Goal: Task Accomplishment & Management: Use online tool/utility

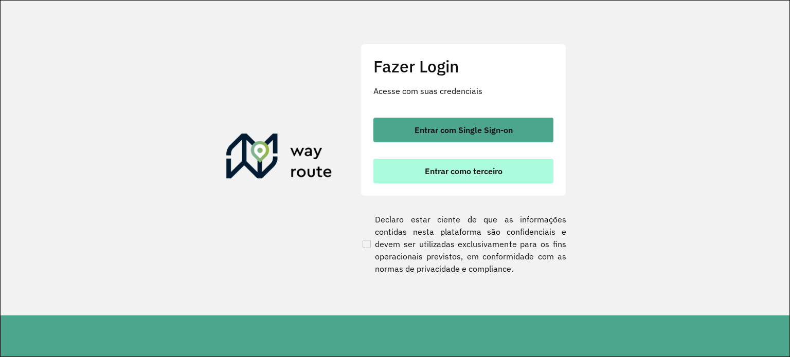
click at [426, 174] on span "Entrar como terceiro" at bounding box center [464, 171] width 78 height 8
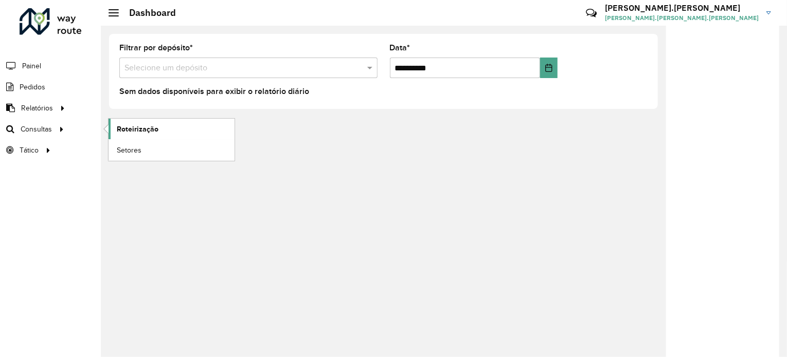
click at [145, 134] on link "Roteirização" at bounding box center [172, 129] width 126 height 21
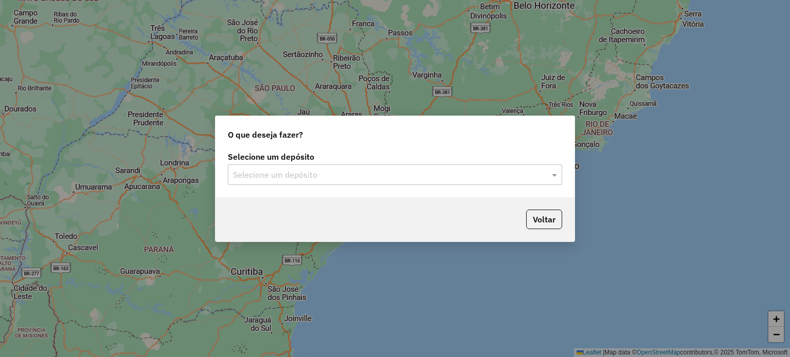
click at [463, 177] on input "text" at bounding box center [384, 175] width 303 height 12
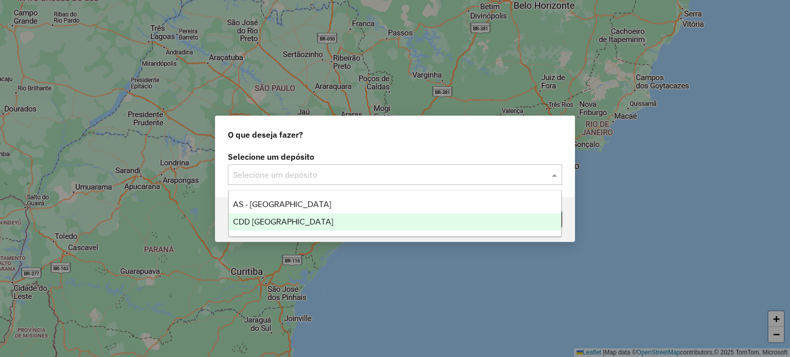
click at [314, 224] on div "CDD Florianópolis" at bounding box center [395, 221] width 333 height 17
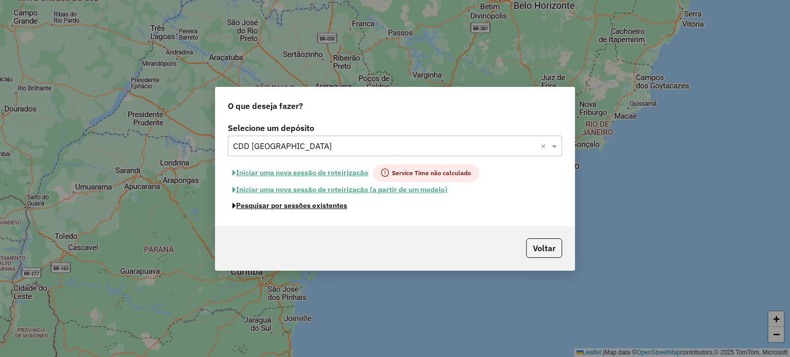
click at [244, 207] on button "Pesquisar por sessões existentes" at bounding box center [290, 206] width 124 height 16
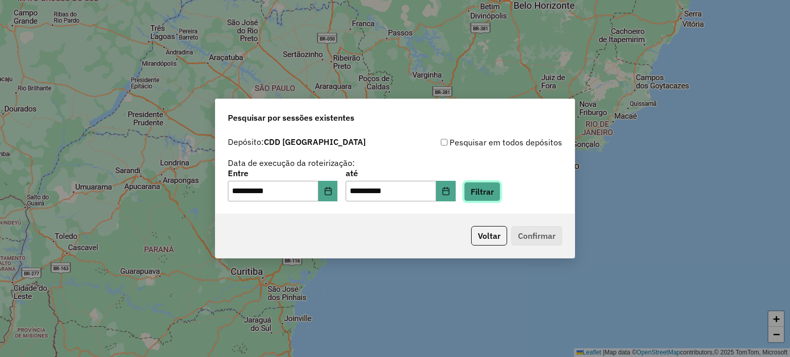
click at [496, 193] on button "Filtrar" at bounding box center [482, 192] width 37 height 20
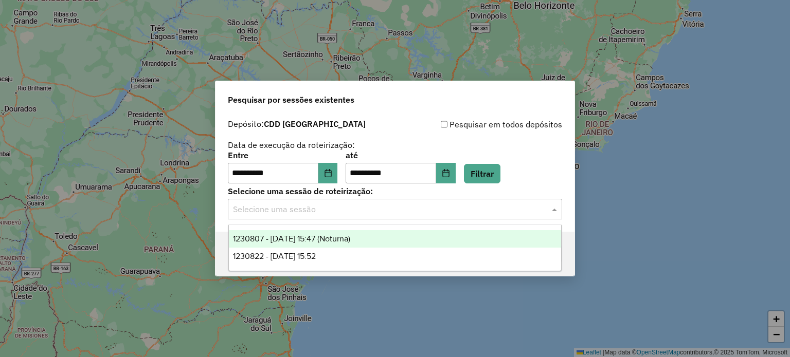
click at [280, 206] on input "text" at bounding box center [384, 210] width 303 height 12
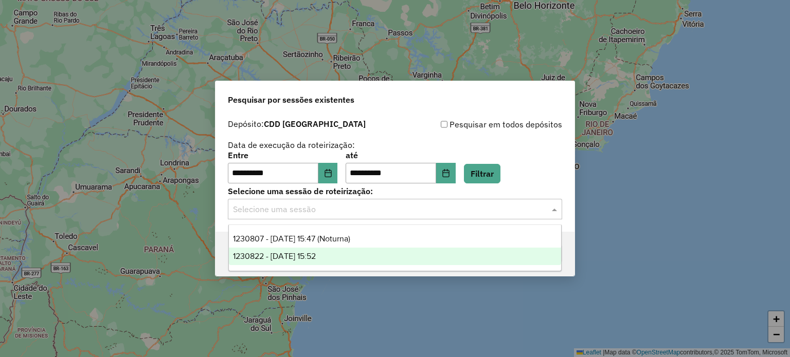
click at [316, 259] on span "1230822 - 18/08/2025 15:52" at bounding box center [274, 256] width 83 height 9
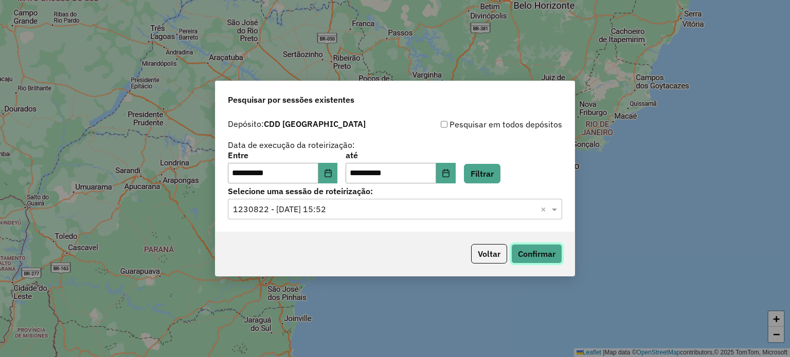
click at [544, 249] on button "Confirmar" at bounding box center [536, 254] width 51 height 20
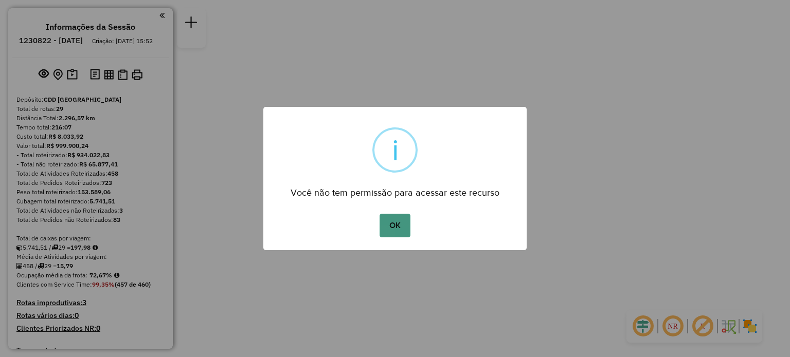
click at [403, 224] on button "OK" at bounding box center [395, 226] width 30 height 24
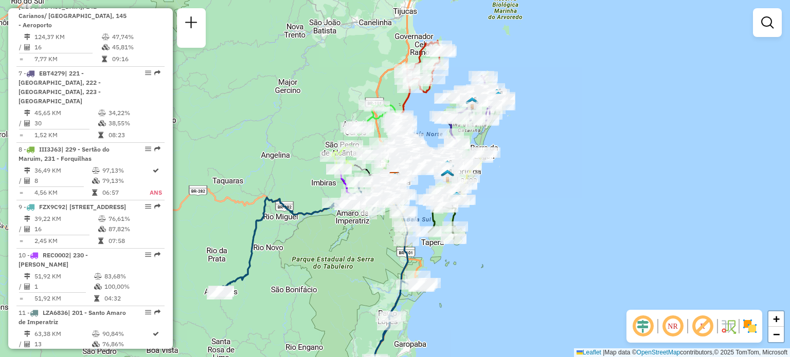
select select "**********"
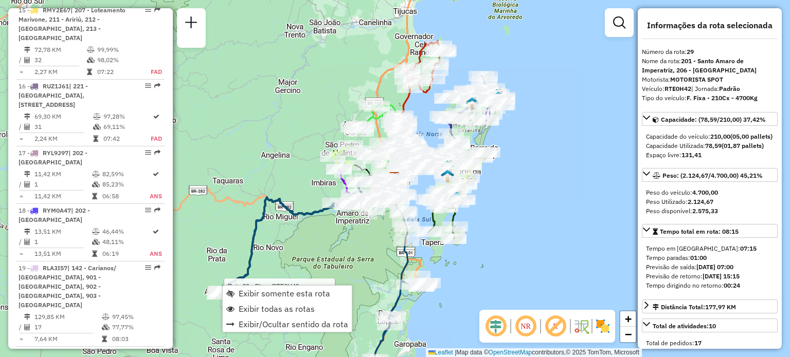
scroll to position [2038, 0]
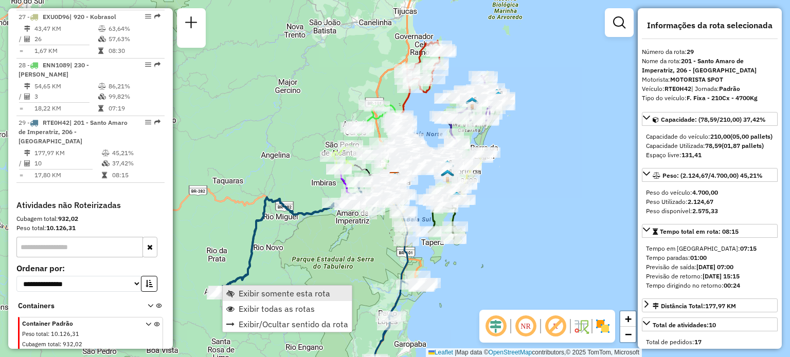
click at [236, 294] on link "Exibir somente esta rota" at bounding box center [287, 293] width 129 height 15
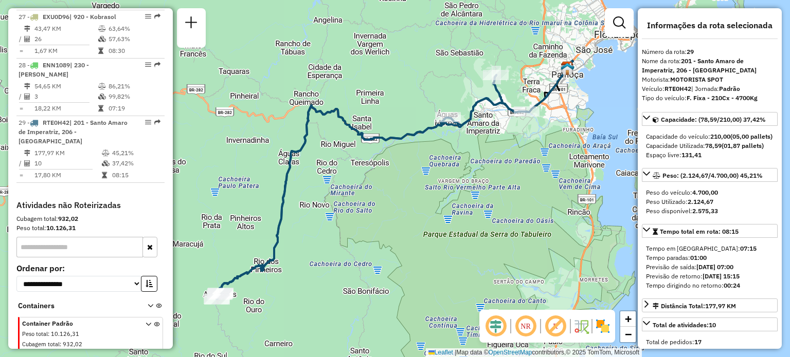
drag, startPoint x: 465, startPoint y: 163, endPoint x: 444, endPoint y: 184, distance: 29.8
click at [447, 186] on div "Janela de atendimento Grade de atendimento Capacidade Transportadoras Veículos …" at bounding box center [395, 178] width 790 height 357
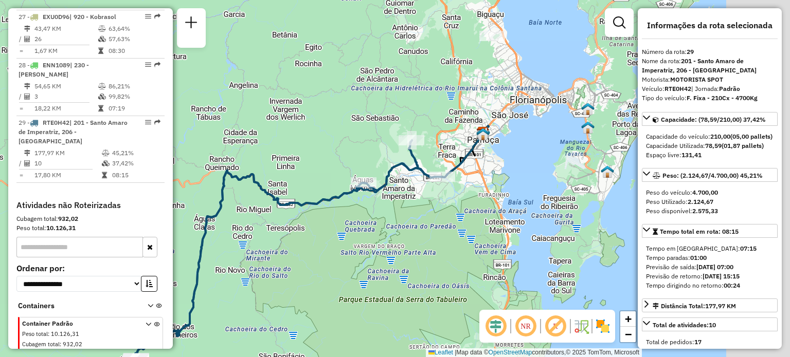
drag, startPoint x: 387, startPoint y: 159, endPoint x: 323, endPoint y: 173, distance: 65.3
click at [324, 173] on div "Janela de atendimento Grade de atendimento Capacidade Transportadoras Veículos …" at bounding box center [395, 178] width 790 height 357
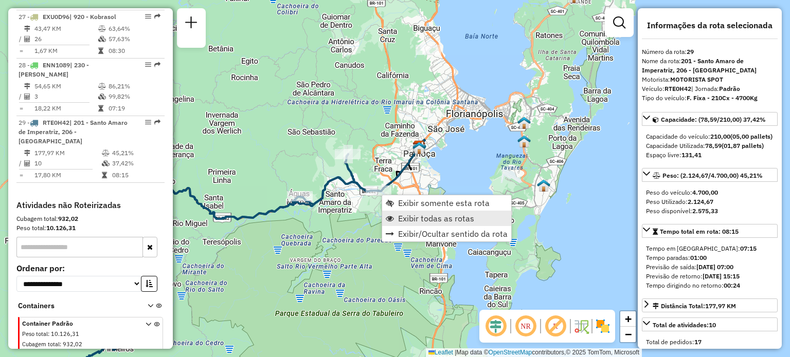
click at [431, 223] on span "Exibir todas as rotas" at bounding box center [436, 218] width 76 height 8
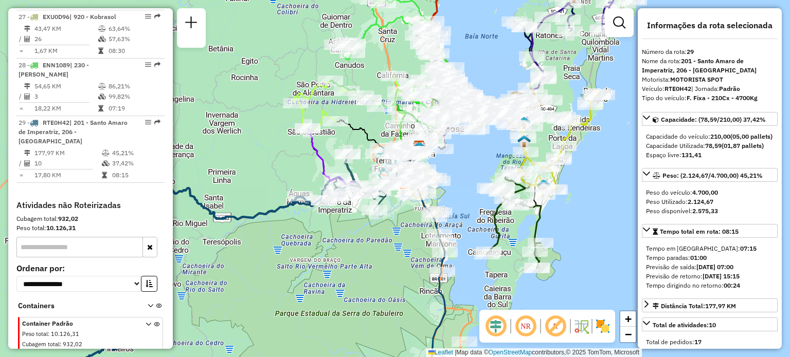
click at [522, 331] on em at bounding box center [525, 326] width 25 height 25
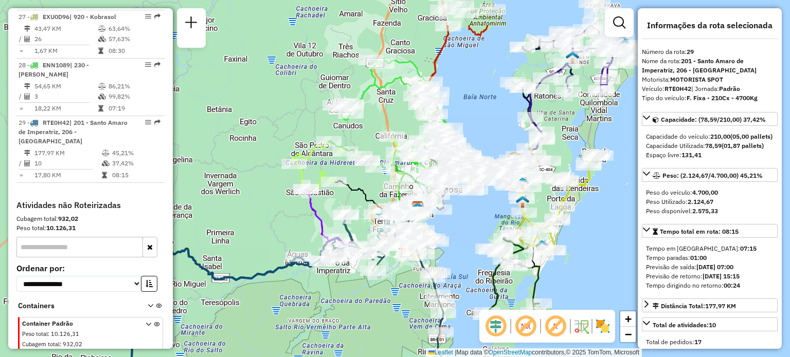
drag, startPoint x: 494, startPoint y: 29, endPoint x: 479, endPoint y: 111, distance: 82.6
click at [490, 106] on div "Janela de atendimento Grade de atendimento Capacidade Transportadoras Veículos …" at bounding box center [395, 178] width 790 height 357
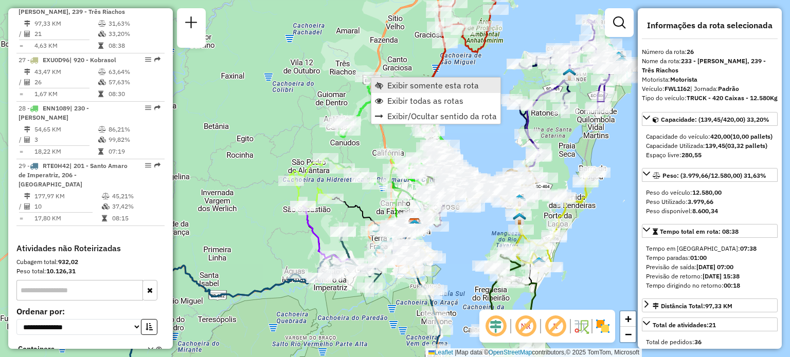
scroll to position [1970, 0]
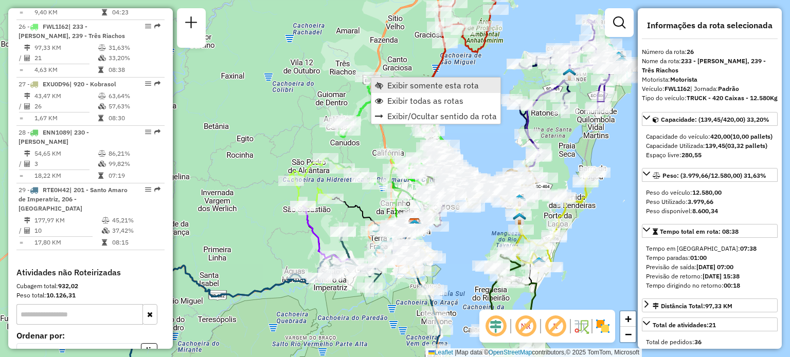
click at [385, 91] on link "Exibir somente esta rota" at bounding box center [435, 85] width 129 height 15
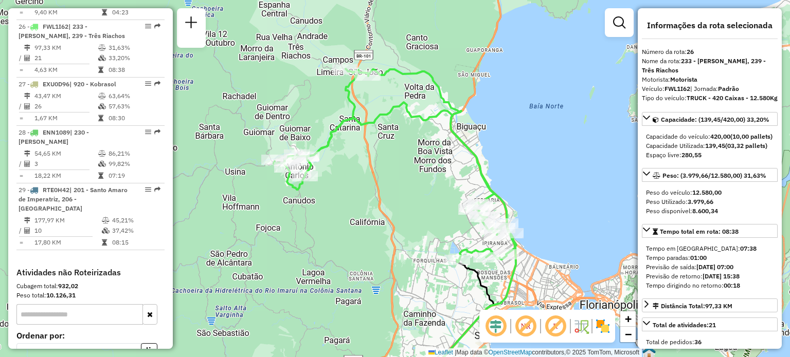
click at [347, 103] on icon at bounding box center [394, 165] width 241 height 193
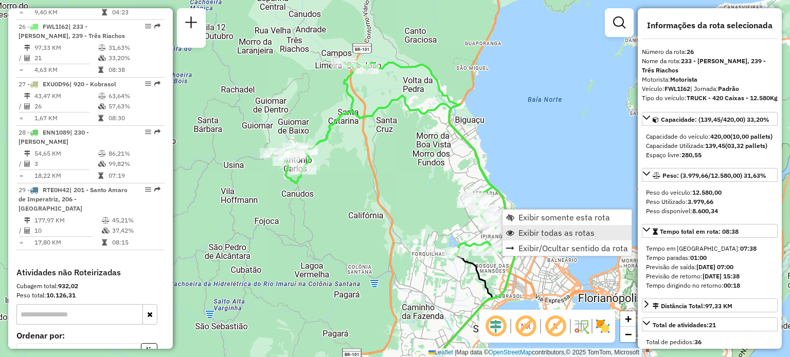
click at [529, 232] on span "Exibir todas as rotas" at bounding box center [556, 233] width 76 height 8
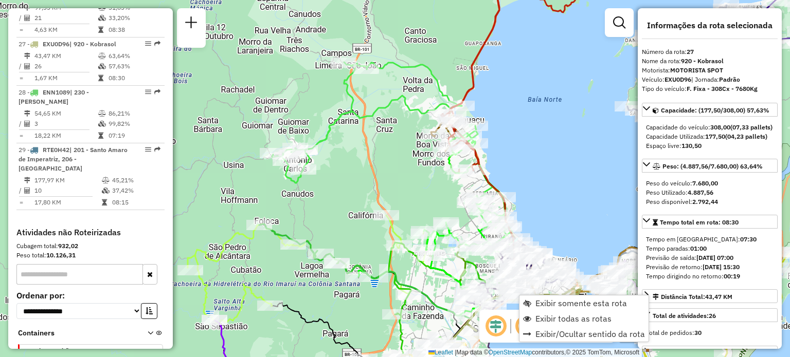
scroll to position [2028, 0]
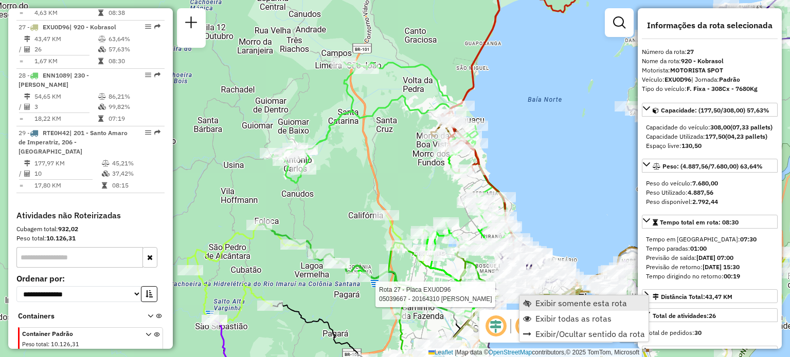
click at [543, 300] on span "Exibir somente esta rota" at bounding box center [581, 303] width 92 height 8
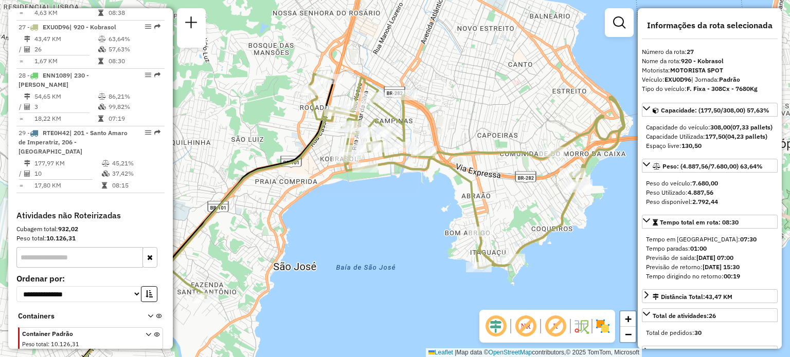
drag, startPoint x: 513, startPoint y: 150, endPoint x: 452, endPoint y: 217, distance: 89.9
click at [452, 217] on div "Janela de atendimento Grade de atendimento Capacidade Transportadoras Veículos …" at bounding box center [395, 178] width 790 height 357
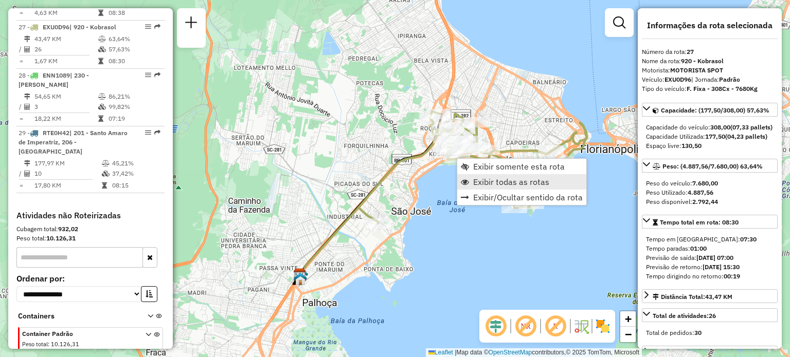
click at [490, 185] on span "Exibir todas as rotas" at bounding box center [511, 182] width 76 height 8
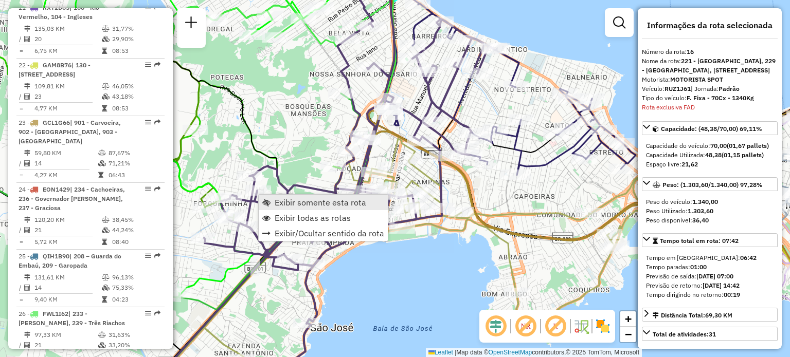
click at [273, 203] on link "Exibir somente esta rota" at bounding box center [323, 202] width 129 height 15
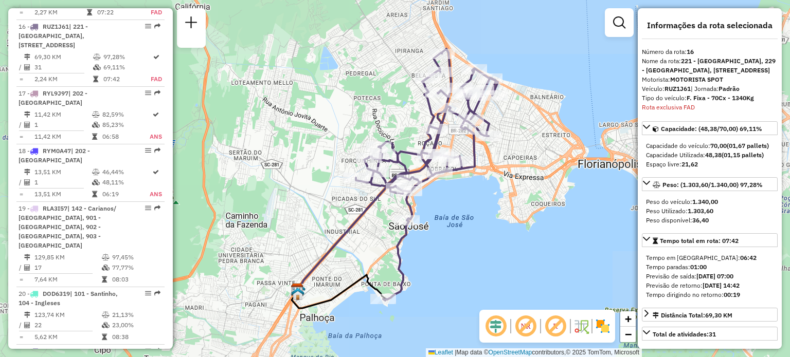
scroll to position [1339, 0]
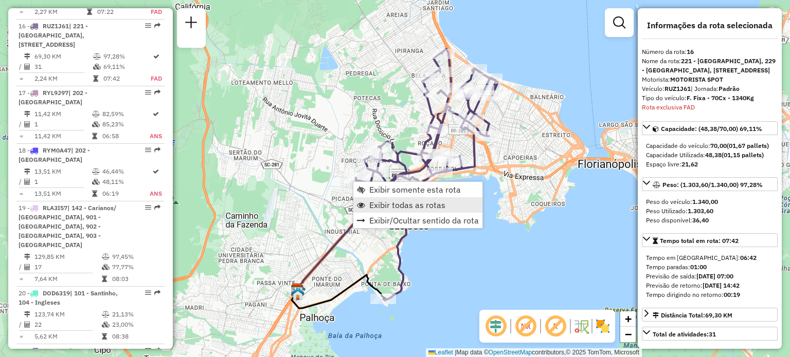
click at [378, 204] on span "Exibir todas as rotas" at bounding box center [407, 205] width 76 height 8
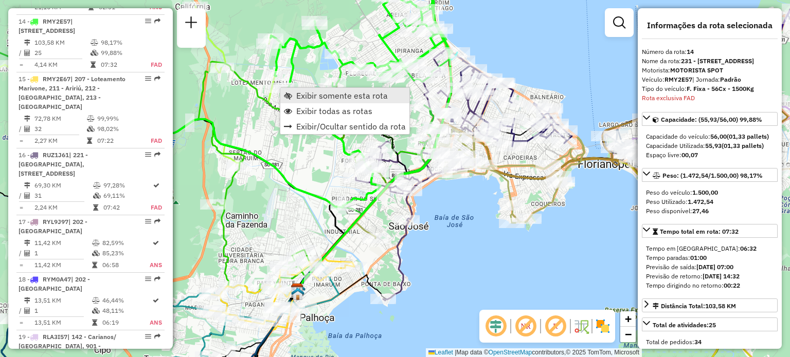
click at [301, 101] on link "Exibir somente esta rota" at bounding box center [344, 95] width 129 height 15
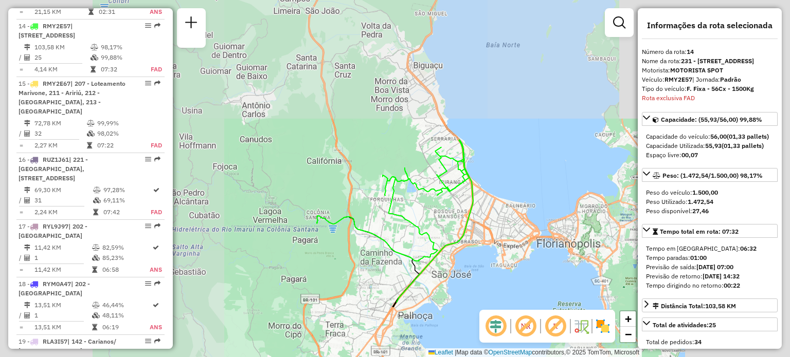
scroll to position [1206, 0]
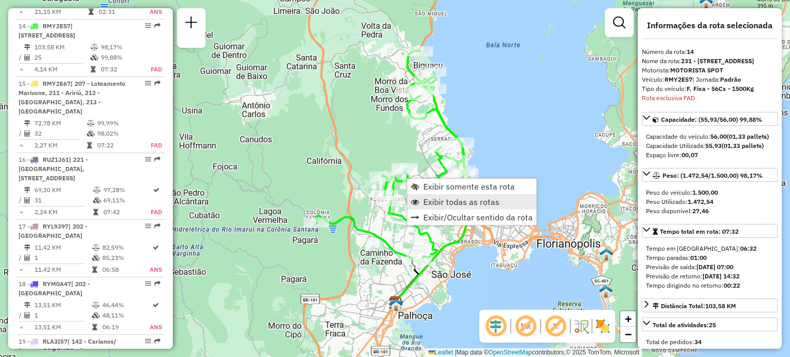
click at [473, 201] on span "Exibir todas as rotas" at bounding box center [461, 202] width 76 height 8
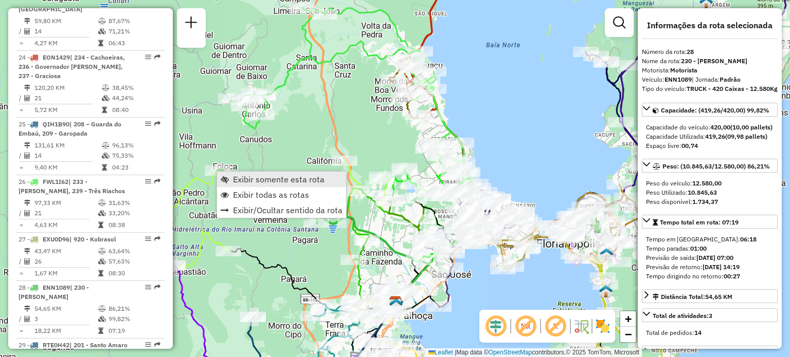
scroll to position [2038, 0]
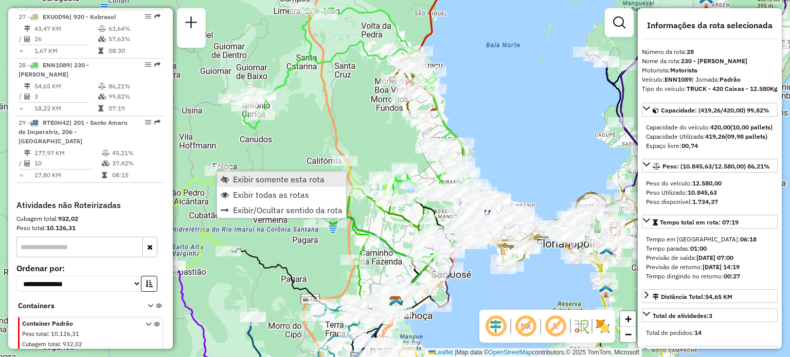
click at [239, 180] on span "Exibir somente esta rota" at bounding box center [279, 179] width 92 height 8
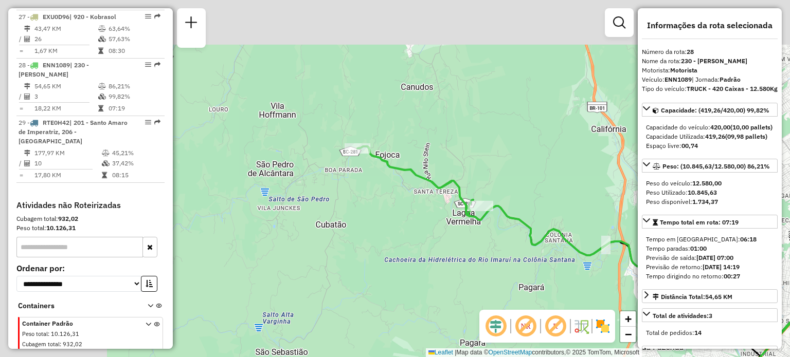
drag, startPoint x: 318, startPoint y: 124, endPoint x: 531, endPoint y: 230, distance: 237.8
click at [530, 230] on icon at bounding box center [606, 242] width 498 height 190
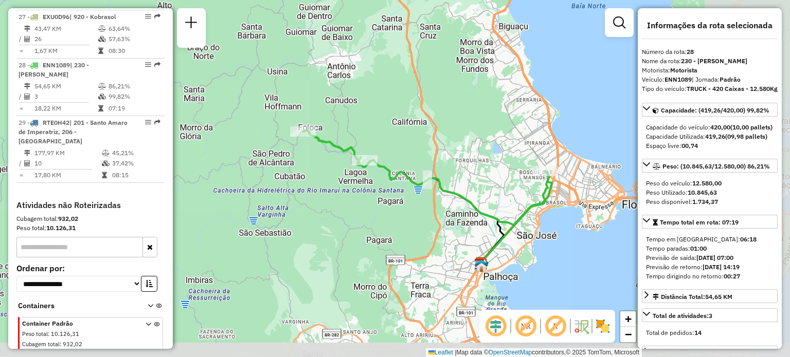
drag, startPoint x: 502, startPoint y: 179, endPoint x: 380, endPoint y: 143, distance: 127.6
click at [380, 143] on div "Janela de atendimento Grade de atendimento Capacidade Transportadoras Veículos …" at bounding box center [395, 178] width 790 height 357
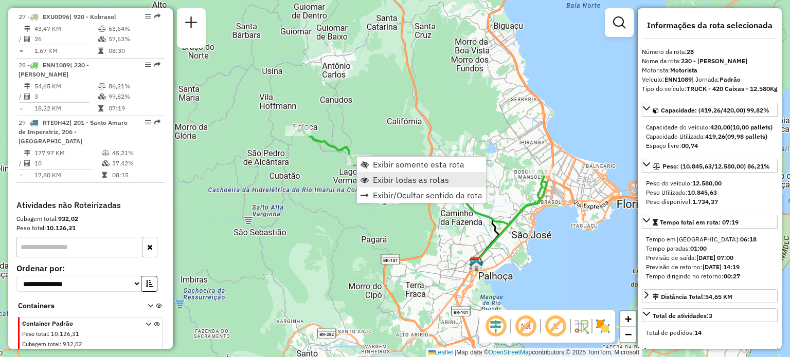
click at [393, 178] on span "Exibir todas as rotas" at bounding box center [411, 180] width 76 height 8
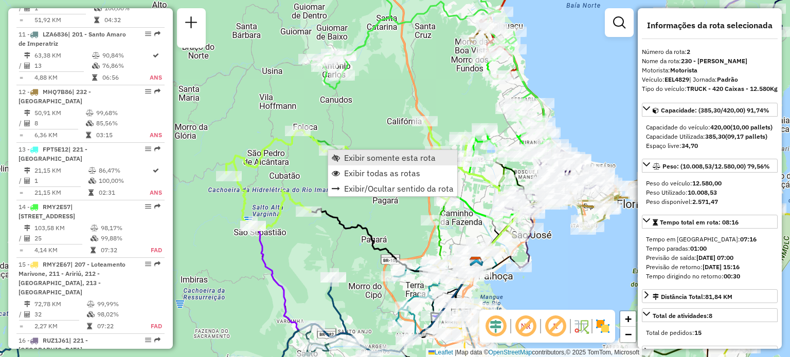
scroll to position [479, 0]
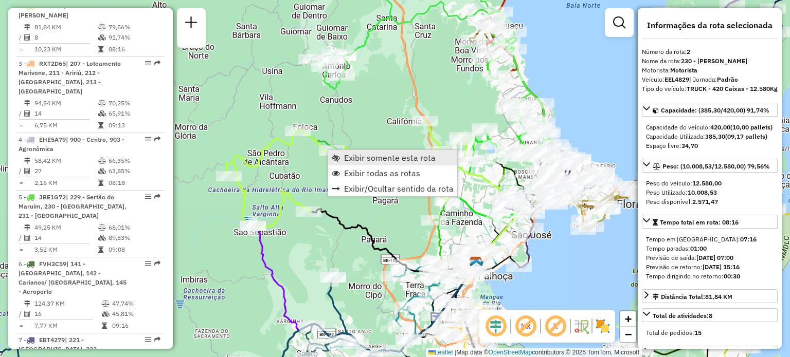
click at [349, 158] on span "Exibir somente esta rota" at bounding box center [390, 158] width 92 height 8
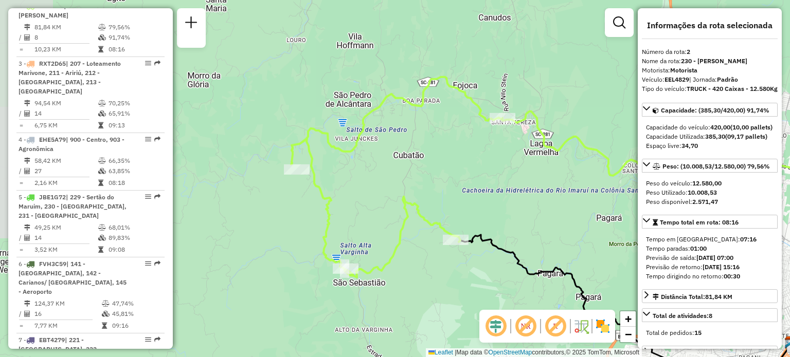
drag, startPoint x: 295, startPoint y: 137, endPoint x: 487, endPoint y: 178, distance: 195.6
click at [487, 178] on div "Janela de atendimento Grade de atendimento Capacidade Transportadoras Veículos …" at bounding box center [395, 178] width 790 height 357
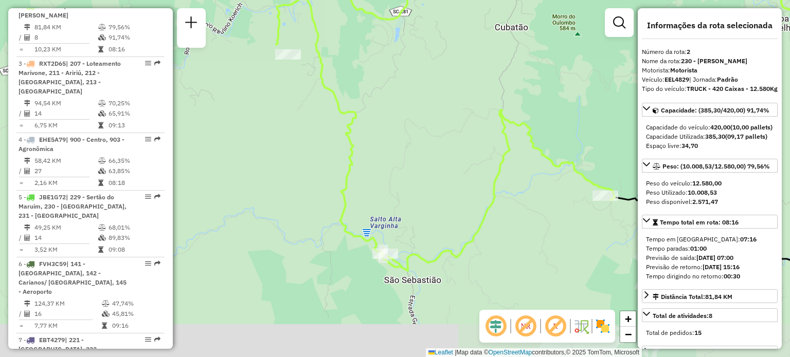
drag, startPoint x: 377, startPoint y: 257, endPoint x: 386, endPoint y: 195, distance: 61.8
click at [386, 197] on div "Janela de atendimento Grade de atendimento Capacidade Transportadoras Veículos …" at bounding box center [395, 178] width 790 height 357
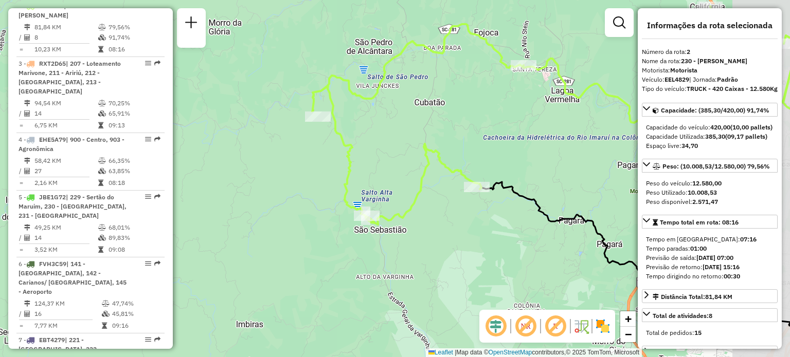
drag, startPoint x: 470, startPoint y: 115, endPoint x: 395, endPoint y: 165, distance: 90.4
click at [395, 165] on div "Janela de atendimento Grade de atendimento Capacidade Transportadoras Veículos …" at bounding box center [395, 178] width 790 height 357
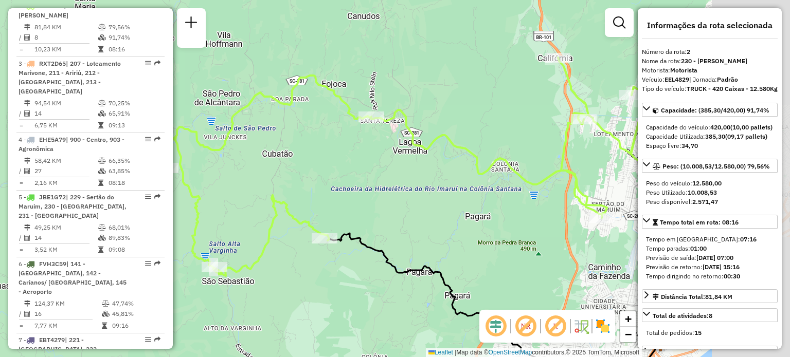
drag, startPoint x: 496, startPoint y: 157, endPoint x: 286, endPoint y: 209, distance: 216.2
click at [303, 211] on div "Janela de atendimento Grade de atendimento Capacidade Transportadoras Veículos …" at bounding box center [395, 178] width 790 height 357
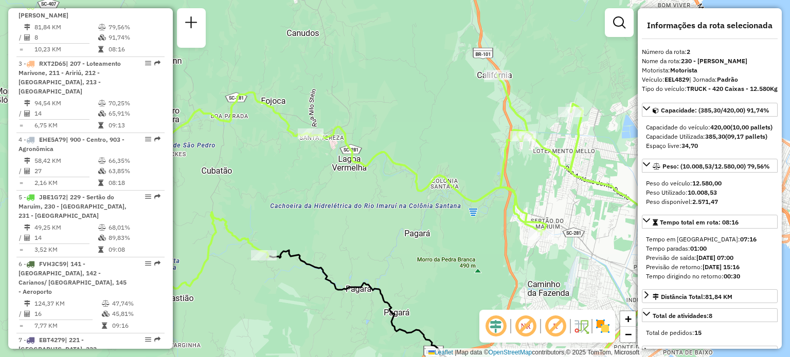
drag, startPoint x: 526, startPoint y: 185, endPoint x: 257, endPoint y: 115, distance: 278.6
click at [261, 115] on div "Janela de atendimento Grade de atendimento Capacidade Transportadoras Veículos …" at bounding box center [395, 178] width 790 height 357
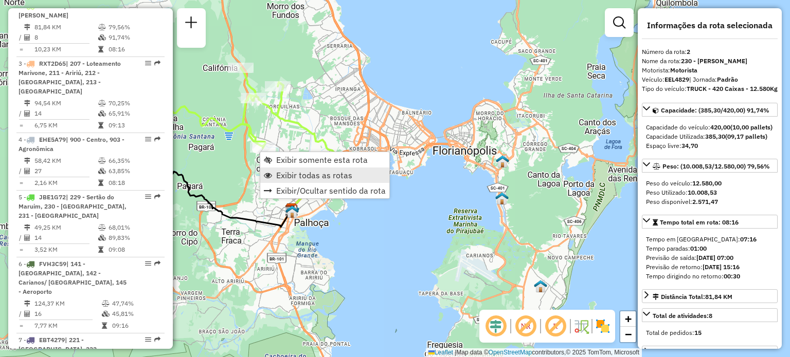
click at [319, 178] on span "Exibir todas as rotas" at bounding box center [314, 175] width 76 height 8
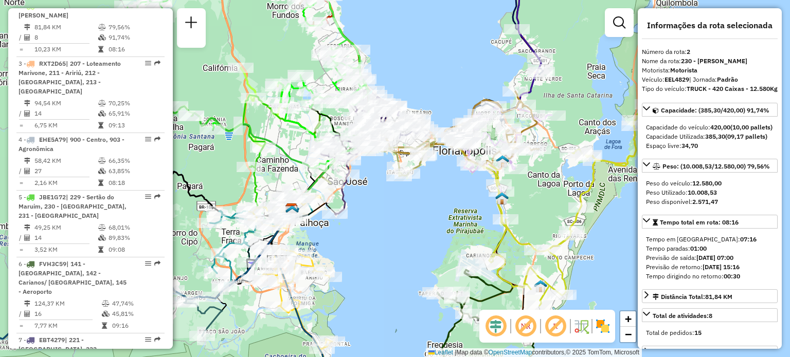
drag, startPoint x: 357, startPoint y: 213, endPoint x: 409, endPoint y: 184, distance: 59.7
click at [409, 184] on div "Janela de atendimento Grade de atendimento Capacidade Transportadoras Veículos …" at bounding box center [395, 178] width 790 height 357
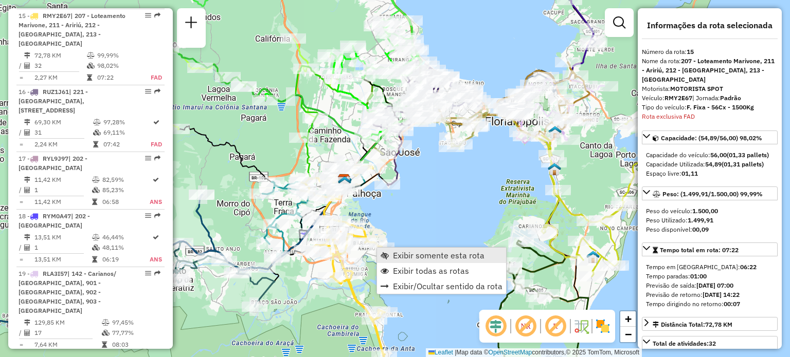
click at [386, 255] on span "Exibir somente esta rota" at bounding box center [385, 256] width 8 height 8
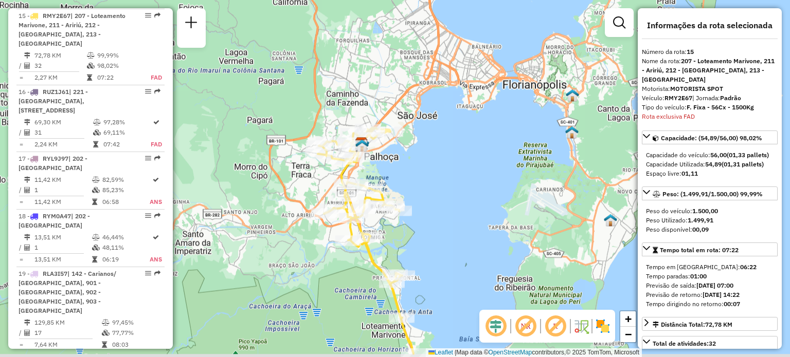
scroll to position [1273, 0]
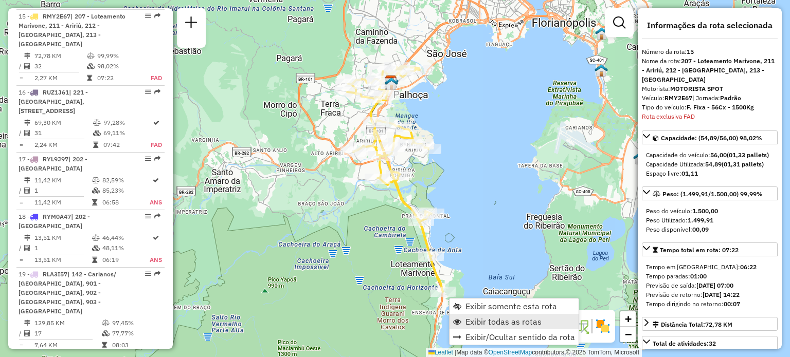
click at [471, 318] on span "Exibir todas as rotas" at bounding box center [503, 322] width 76 height 8
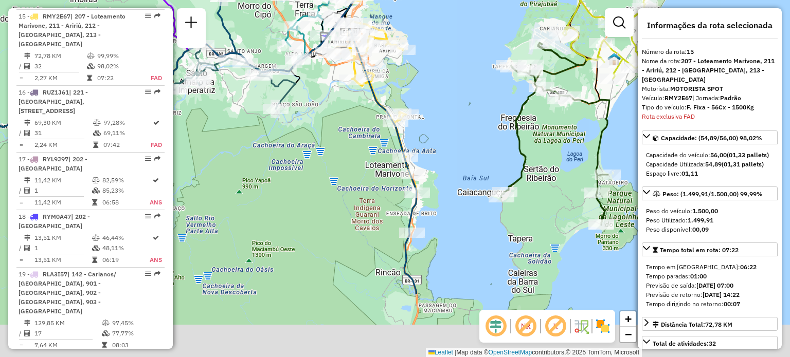
drag, startPoint x: 483, startPoint y: 256, endPoint x: 443, endPoint y: 90, distance: 171.0
click at [444, 91] on div "Janela de atendimento Grade de atendimento Capacidade Transportadoras Veículos …" at bounding box center [395, 178] width 790 height 357
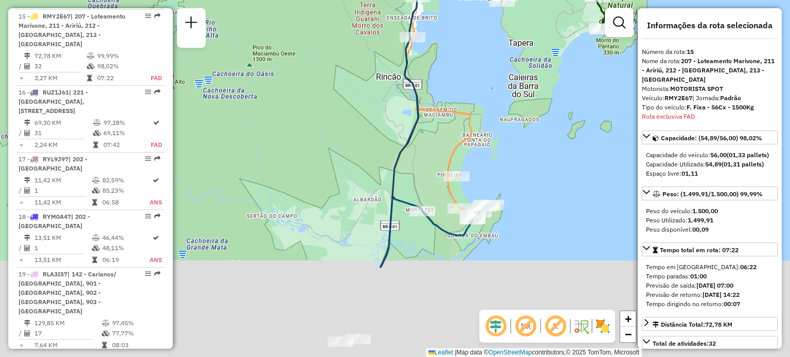
drag, startPoint x: 435, startPoint y: 215, endPoint x: 453, endPoint y: 90, distance: 126.2
click at [453, 93] on div "Janela de atendimento Grade de atendimento Capacidade Transportadoras Veículos …" at bounding box center [395, 178] width 790 height 357
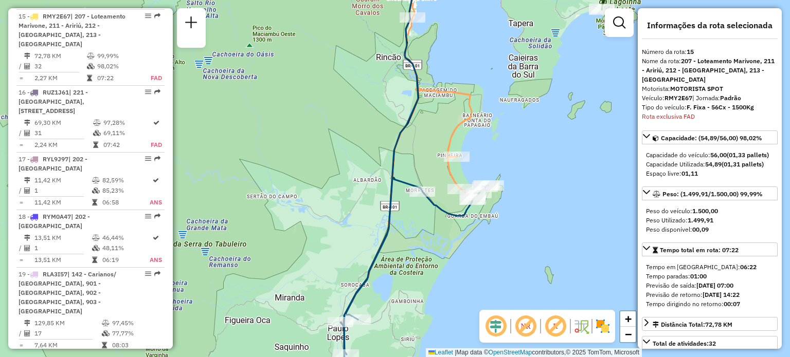
drag, startPoint x: 416, startPoint y: 259, endPoint x: 439, endPoint y: 111, distance: 149.4
click at [438, 118] on div "Rota 25 - Placa QIH1B90 05036716 - 46.506.714 MARCOS DA Rota 25 - Placa QIH1B90…" at bounding box center [395, 178] width 790 height 357
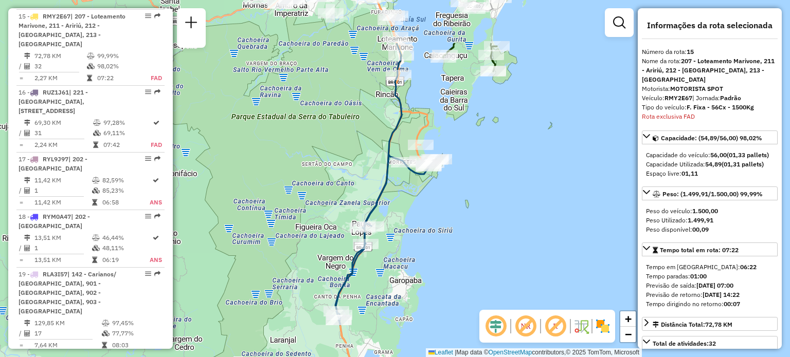
drag, startPoint x: 411, startPoint y: 189, endPoint x: 386, endPoint y: 264, distance: 79.2
click at [386, 264] on div "Janela de atendimento Grade de atendimento Capacidade Transportadoras Veículos …" at bounding box center [395, 178] width 790 height 357
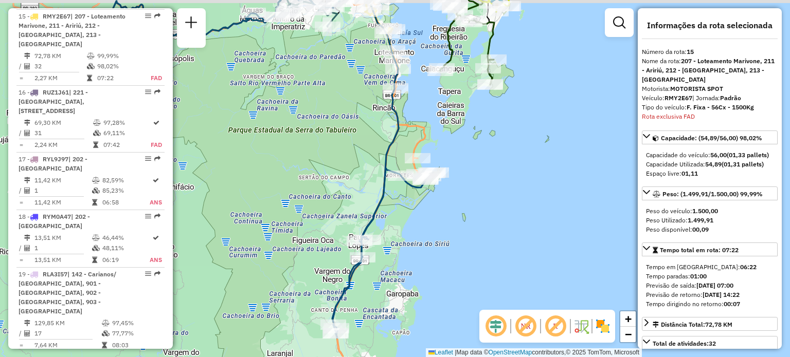
drag, startPoint x: 393, startPoint y: 82, endPoint x: 378, endPoint y: 167, distance: 86.4
click at [383, 94] on div at bounding box center [396, 88] width 26 height 10
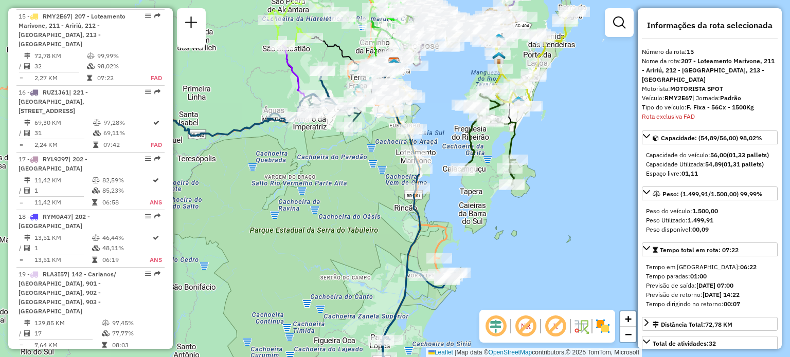
drag, startPoint x: 356, startPoint y: 154, endPoint x: 407, endPoint y: 173, distance: 53.7
click at [391, 182] on div "Janela de atendimento Grade de atendimento Capacidade Transportadoras Veículos …" at bounding box center [395, 178] width 790 height 357
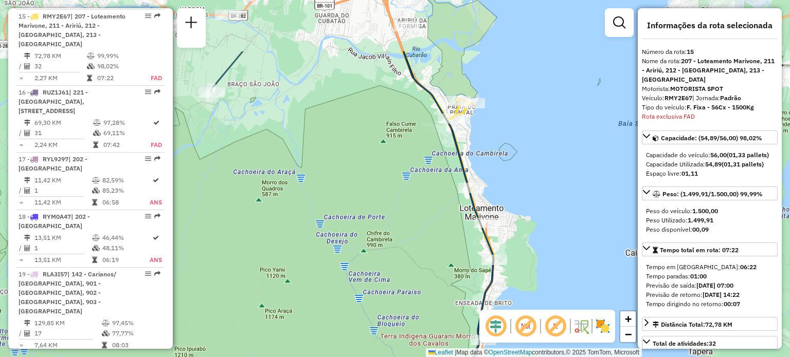
drag, startPoint x: 274, startPoint y: 180, endPoint x: 363, endPoint y: 235, distance: 104.2
click at [369, 345] on div "Janela de atendimento Grade de atendimento Capacidade Transportadoras Veículos …" at bounding box center [395, 178] width 790 height 357
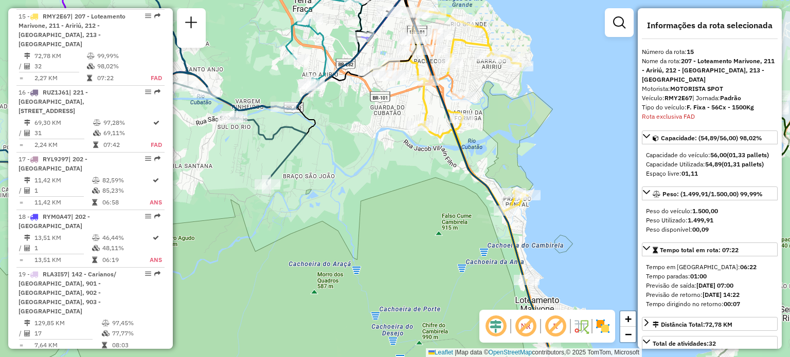
drag, startPoint x: 342, startPoint y: 180, endPoint x: 354, endPoint y: 236, distance: 57.0
click at [354, 236] on div "Janela de atendimento Grade de atendimento Capacidade Transportadoras Veículos …" at bounding box center [395, 178] width 790 height 357
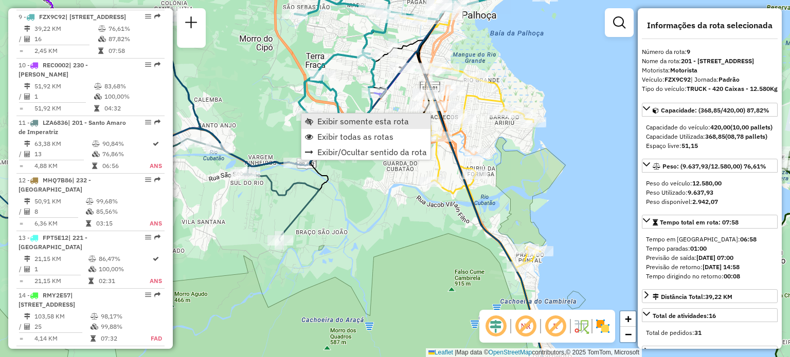
scroll to position [919, 0]
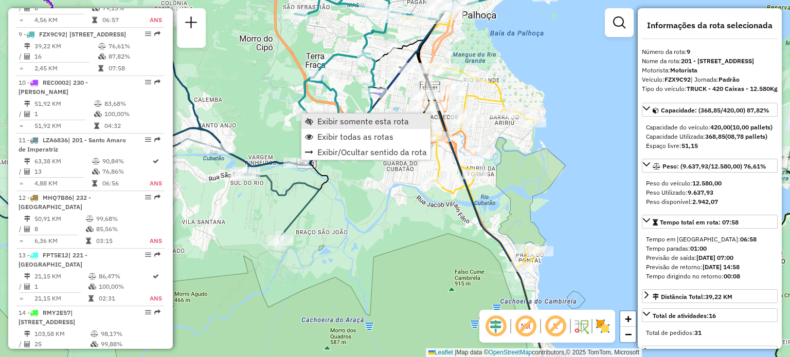
click at [327, 123] on span "Exibir somente esta rota" at bounding box center [363, 121] width 92 height 8
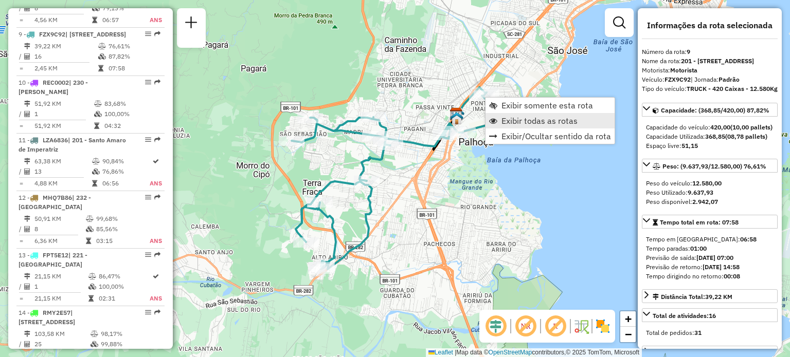
click at [510, 119] on span "Exibir todas as rotas" at bounding box center [539, 121] width 76 height 8
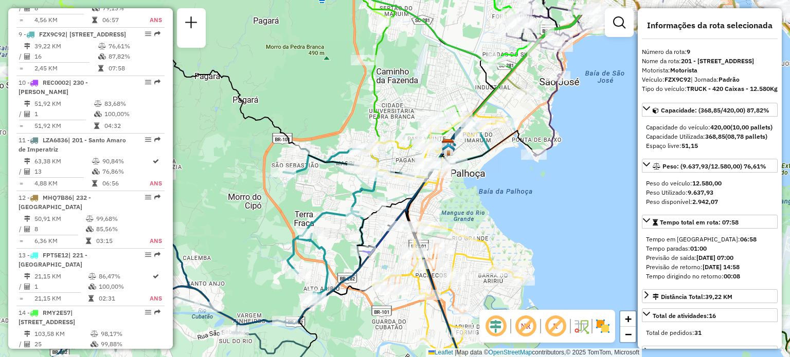
drag, startPoint x: 482, startPoint y: 168, endPoint x: 462, endPoint y: 185, distance: 26.3
click at [468, 217] on div "Janela de atendimento Grade de atendimento Capacidade Transportadoras Veículos …" at bounding box center [395, 178] width 790 height 357
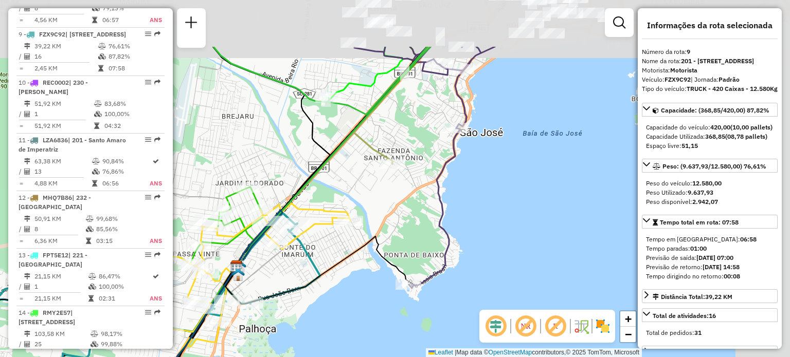
drag, startPoint x: 566, startPoint y: 108, endPoint x: 375, endPoint y: 186, distance: 206.2
click at [376, 198] on div "Janela de atendimento Grade de atendimento Capacidade Transportadoras Veículos …" at bounding box center [395, 178] width 790 height 357
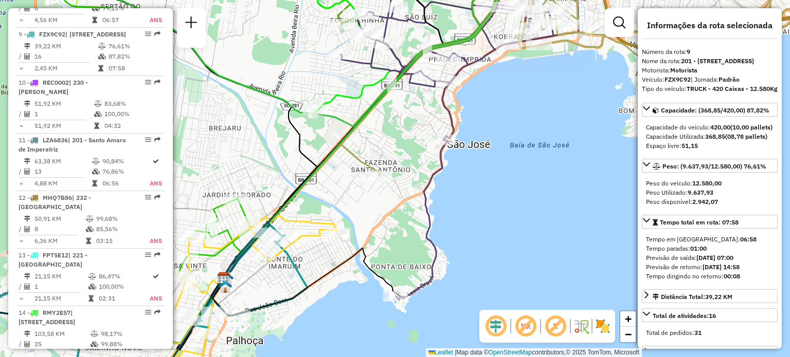
drag, startPoint x: 496, startPoint y: 135, endPoint x: 126, endPoint y: 382, distance: 444.8
click at [126, 357] on html "Aguarde... Pop-up bloqueado! Seu navegador bloqueou automáticamente a abertura …" at bounding box center [395, 178] width 790 height 357
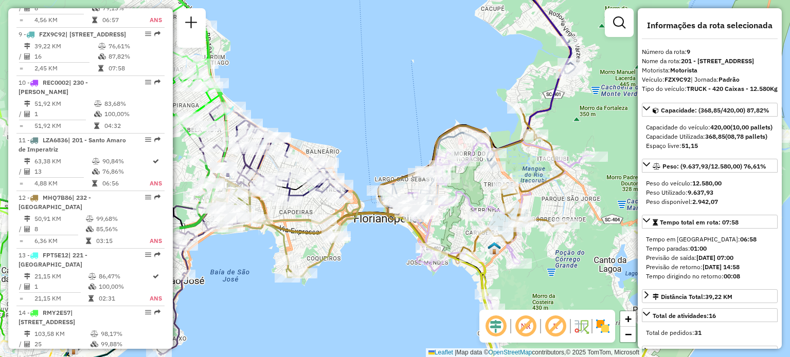
drag, startPoint x: 293, startPoint y: 62, endPoint x: 395, endPoint y: 150, distance: 134.9
click at [388, 147] on div "Janela de atendimento Grade de atendimento Capacidade Transportadoras Veículos …" at bounding box center [395, 178] width 790 height 357
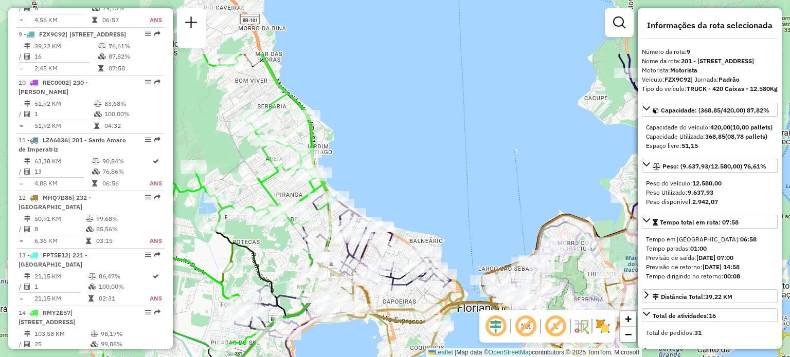
drag, startPoint x: 359, startPoint y: 135, endPoint x: 380, endPoint y: 164, distance: 35.3
click at [380, 164] on div "Janela de atendimento Grade de atendimento Capacidade Transportadoras Veículos …" at bounding box center [395, 178] width 790 height 357
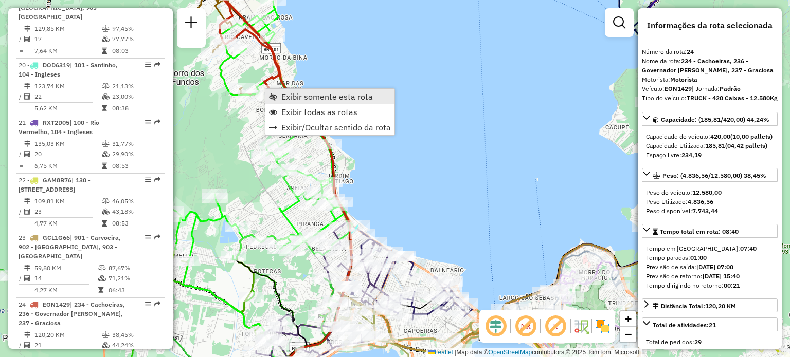
scroll to position [1845, 0]
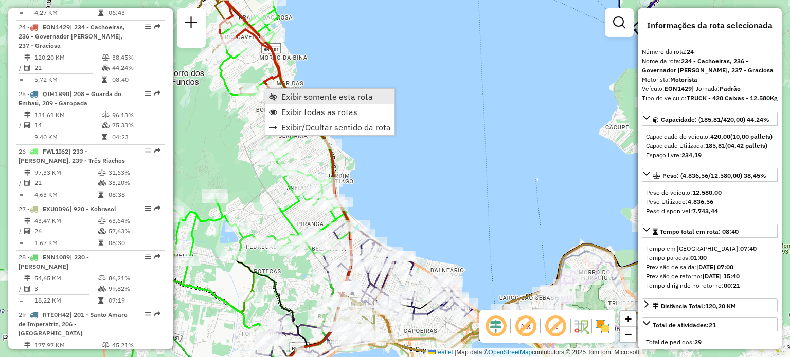
click at [292, 93] on span "Exibir somente esta rota" at bounding box center [327, 97] width 92 height 8
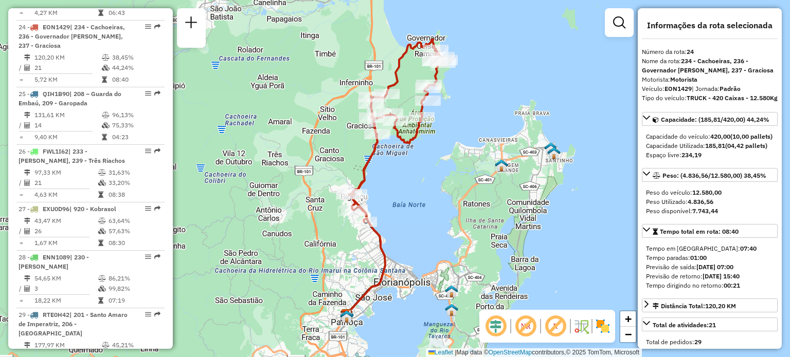
drag, startPoint x: 395, startPoint y: 156, endPoint x: 385, endPoint y: 182, distance: 27.0
click at [385, 182] on div "Rota 24 - Placa EON1429 05041025 - 60.871.980 ALINE APARECIDA MERTEN Janela de …" at bounding box center [395, 178] width 790 height 357
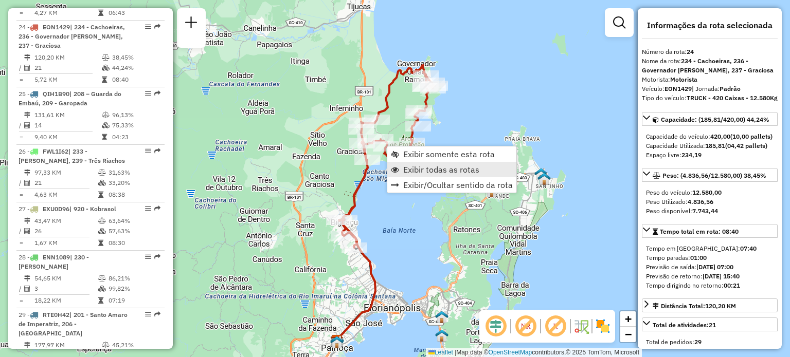
click at [398, 163] on link "Exibir todas as rotas" at bounding box center [451, 169] width 129 height 15
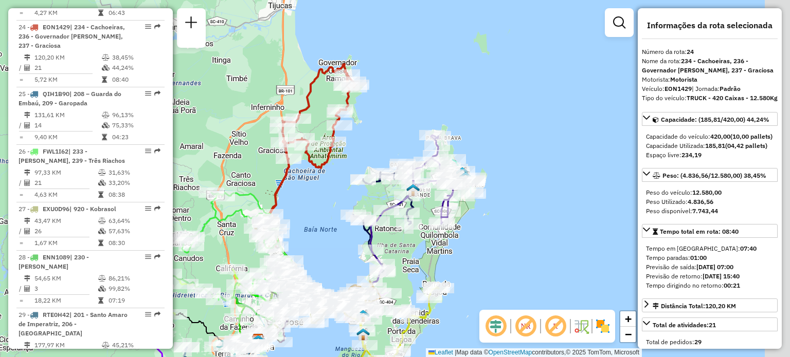
drag, startPoint x: 325, startPoint y: 160, endPoint x: 209, endPoint y: 113, distance: 125.2
click at [225, 147] on div "Janela de atendimento Grade de atendimento Capacidade Transportadoras Veículos …" at bounding box center [395, 178] width 790 height 357
